Goal: Information Seeking & Learning: Learn about a topic

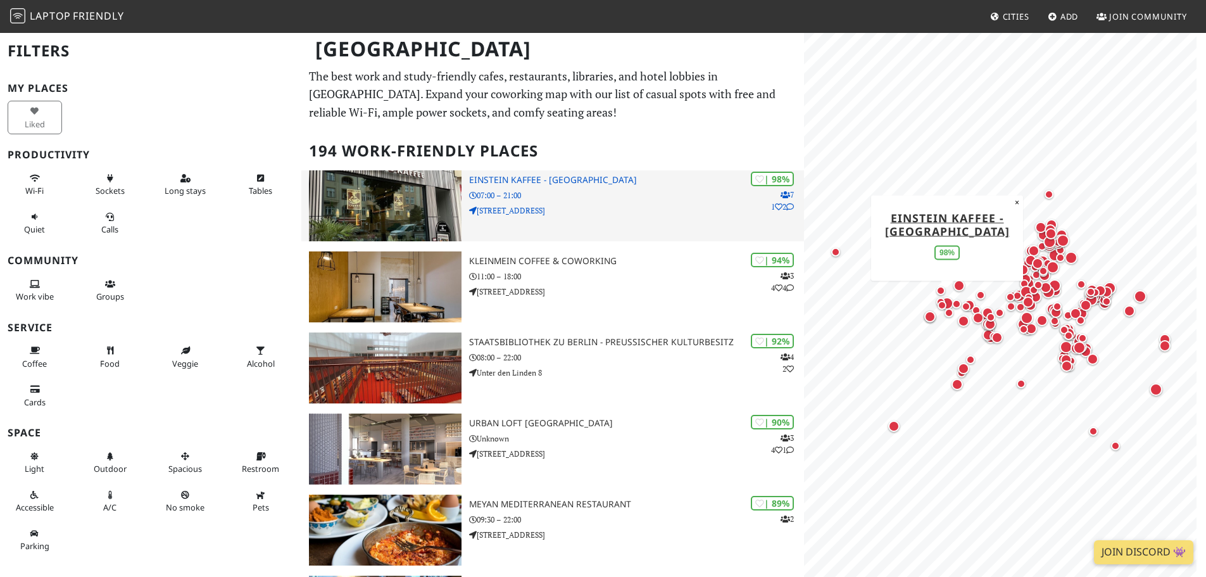
click at [488, 187] on div "| 98% 7 1 2 Einstein Kaffee - Charlottenburg 07:00 – 21:00 Kantstraße 126" at bounding box center [636, 205] width 335 height 71
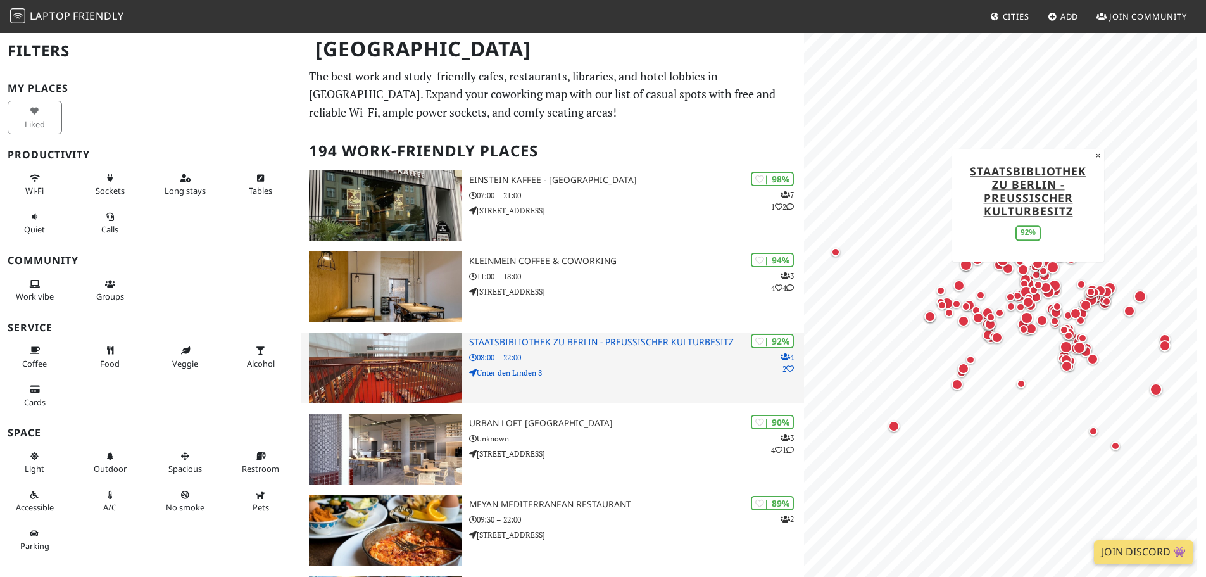
click at [522, 339] on h3 "Staatsbibliothek zu Berlin - Preußischer Kulturbesitz" at bounding box center [636, 342] width 335 height 11
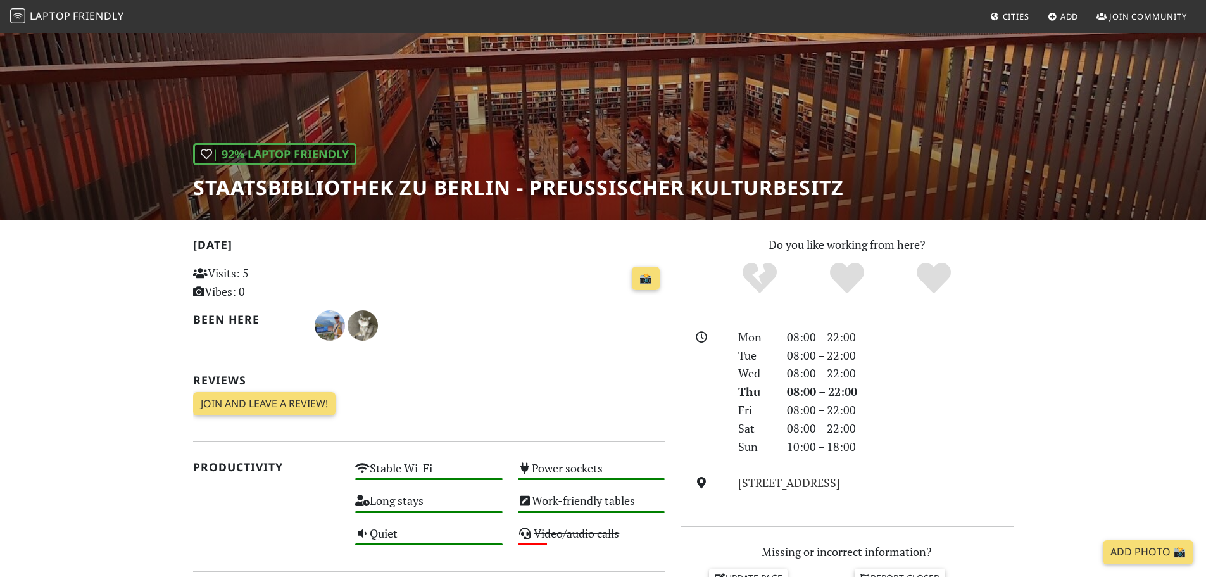
scroll to position [63, 0]
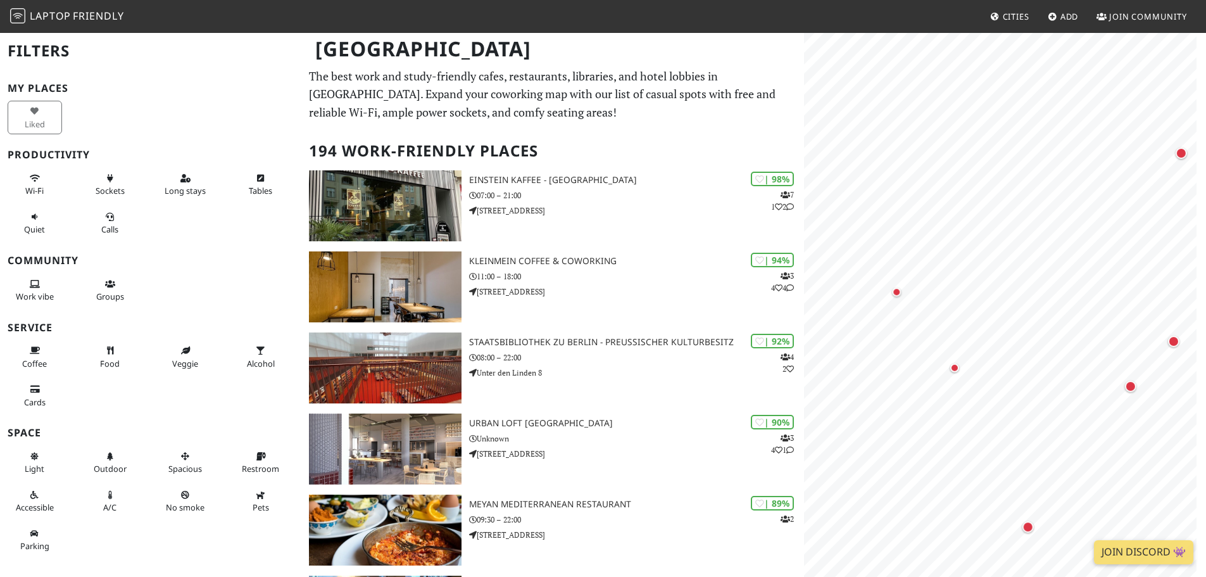
click at [1205, 517] on html "Laptop Friendly Cities Add Join Community Berlin Filters My Places Liked Produc…" at bounding box center [603, 288] width 1206 height 577
click at [1205, 309] on html "Laptop Friendly Cities Add Join Community Berlin Filters My Places Liked Produc…" at bounding box center [603, 288] width 1206 height 577
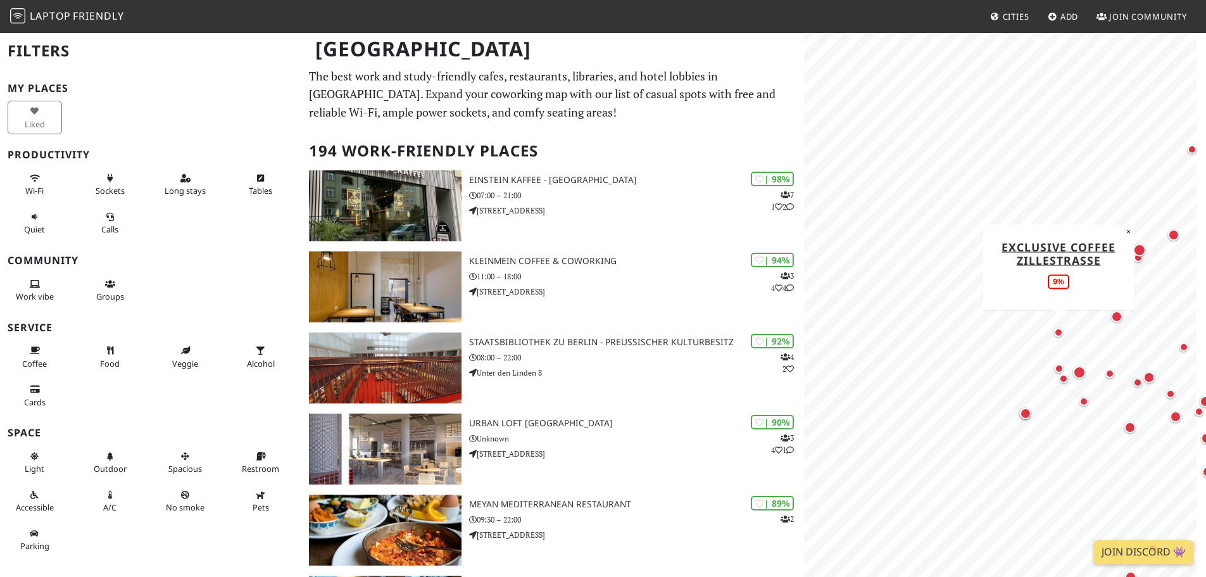
click at [1058, 336] on div "Map marker" at bounding box center [1058, 332] width 9 height 9
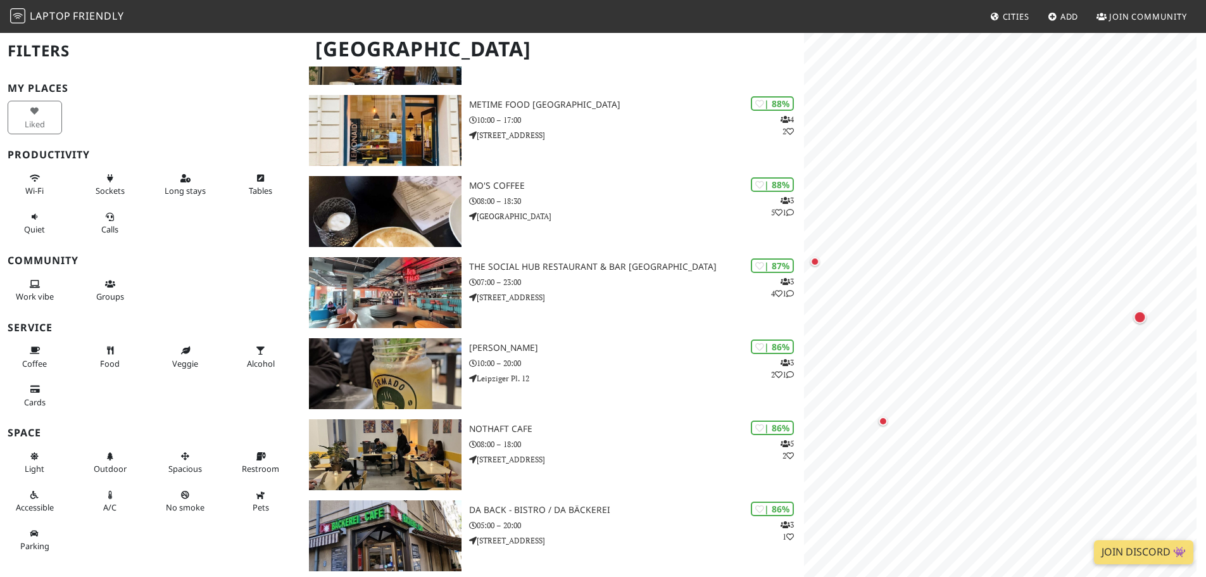
scroll to position [570, 0]
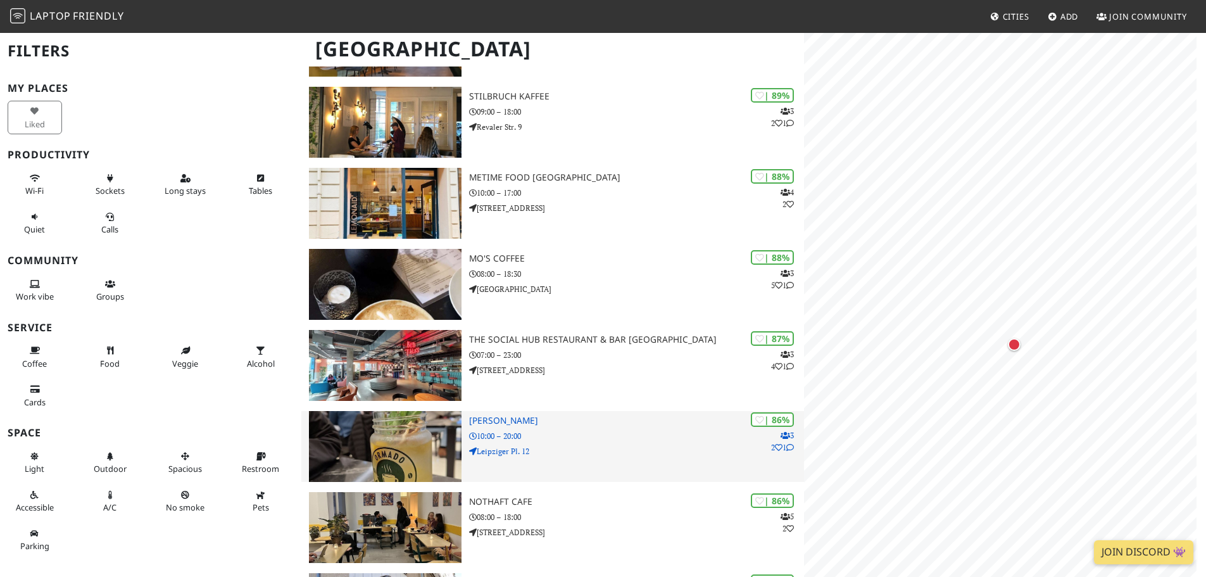
scroll to position [0, 0]
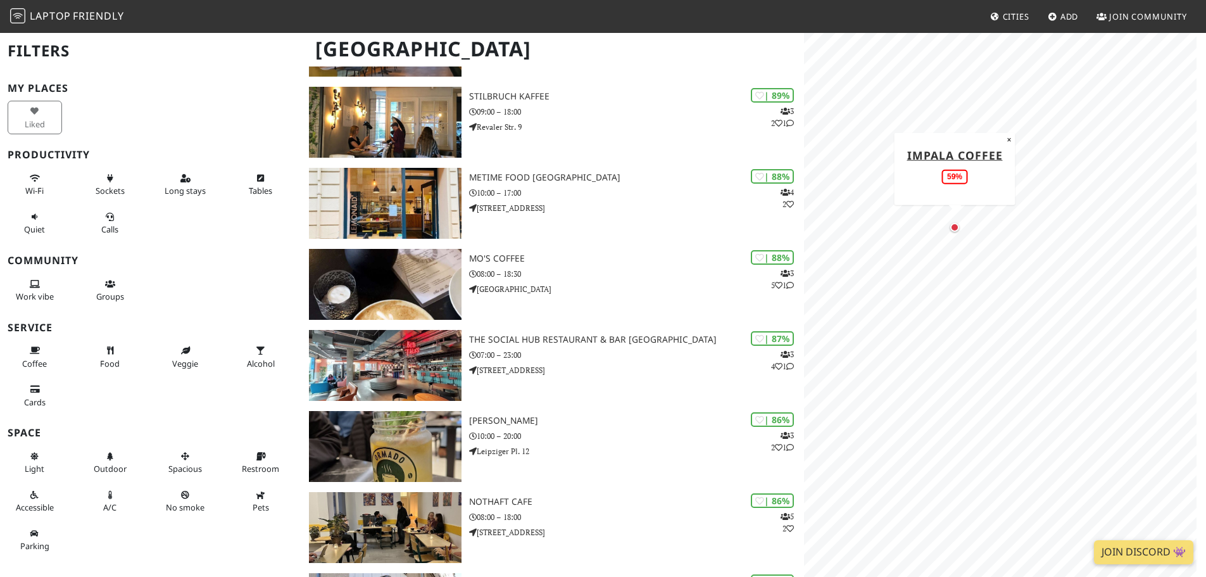
click at [954, 227] on div "Map marker" at bounding box center [954, 227] width 9 height 9
click at [1008, 237] on div "Map marker" at bounding box center [1003, 234] width 18 height 18
click at [1092, 341] on div "Map marker" at bounding box center [1094, 349] width 16 height 16
click at [880, 308] on div "Map marker" at bounding box center [877, 304] width 11 height 11
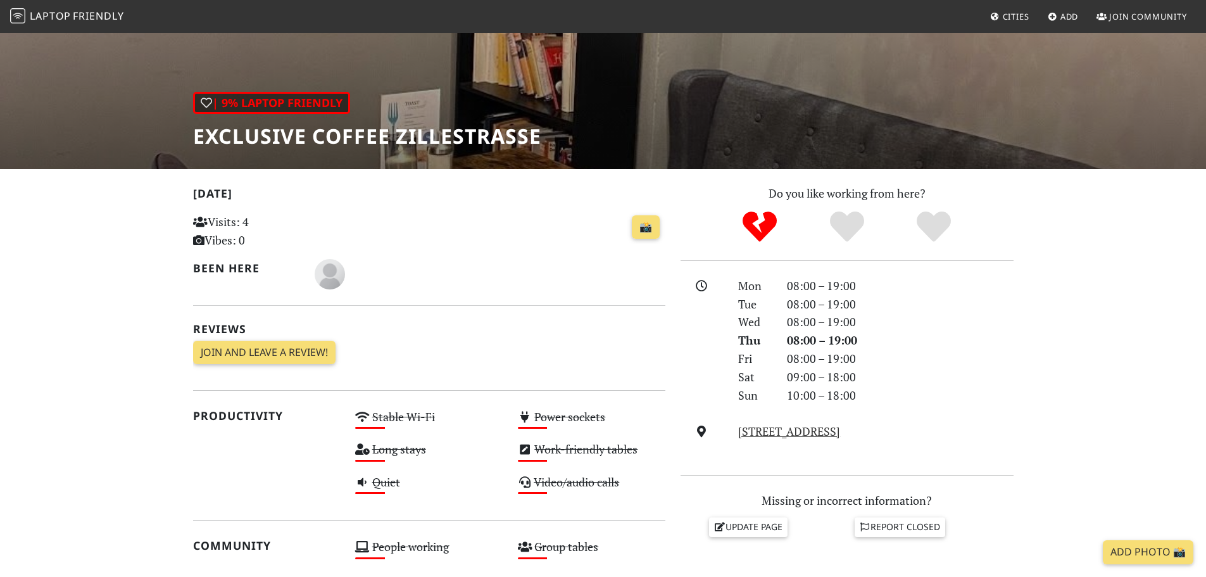
scroll to position [127, 0]
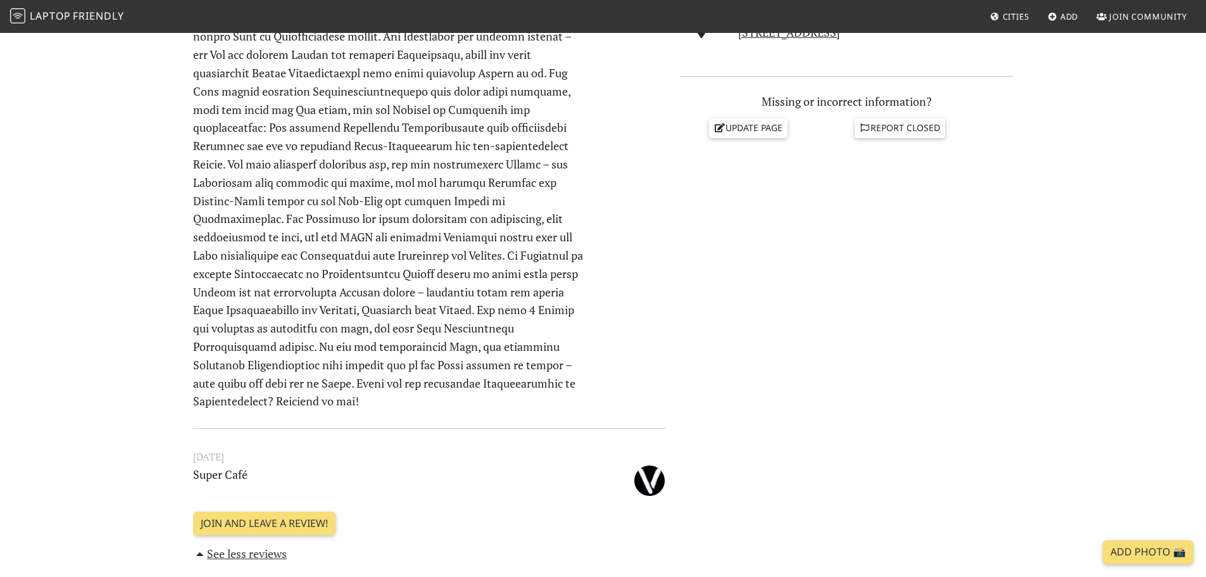
scroll to position [506, 0]
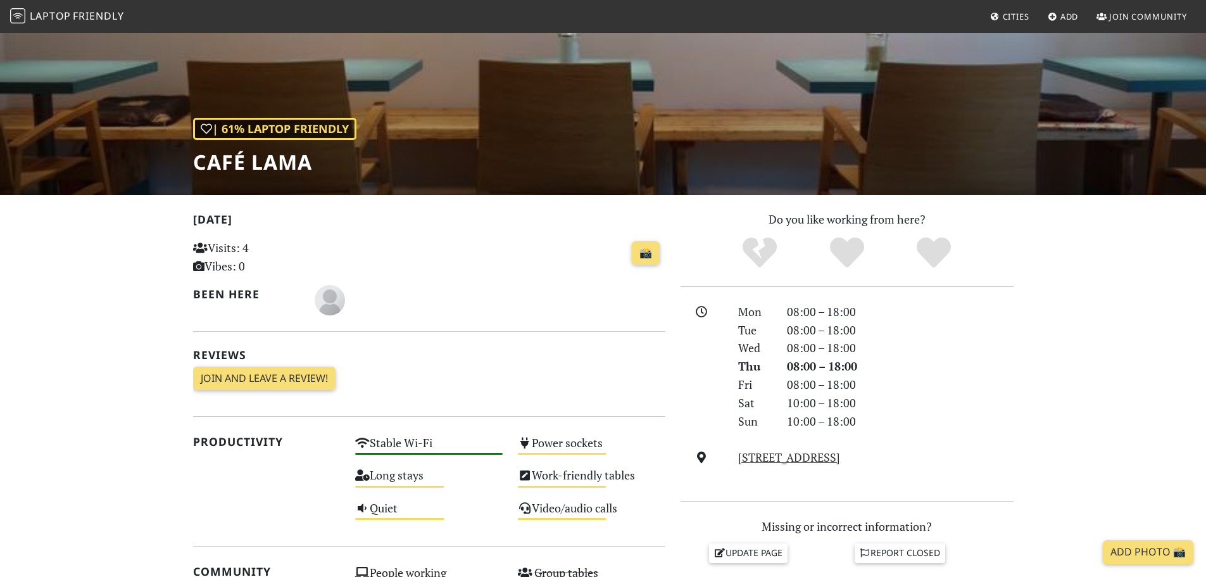
scroll to position [253, 0]
